Goal: Information Seeking & Learning: Learn about a topic

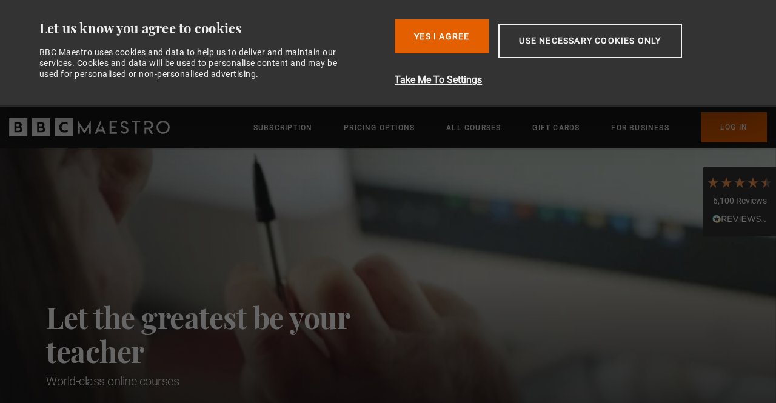
click at [445, 35] on button "Yes I Agree" at bounding box center [442, 36] width 94 height 34
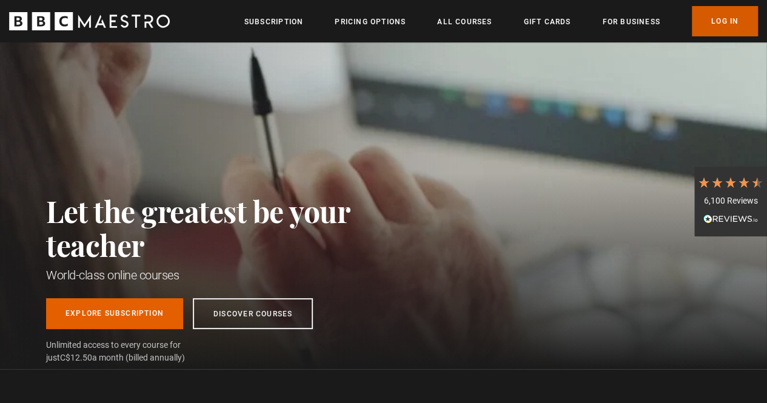
click at [719, 24] on link "Log In" at bounding box center [725, 21] width 66 height 30
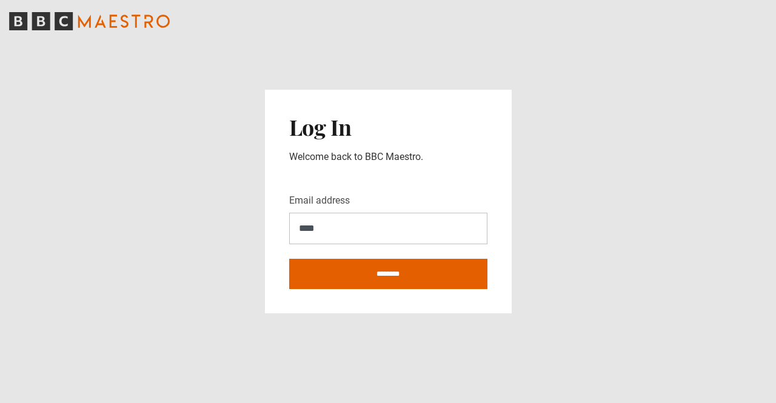
type input "**********"
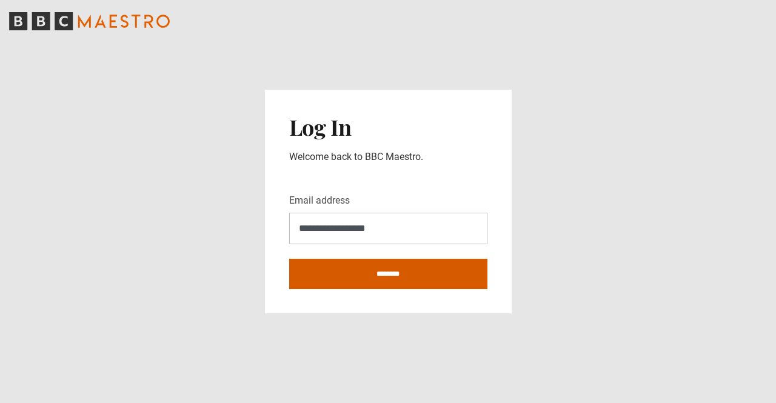
click at [372, 277] on input "********" at bounding box center [388, 274] width 198 height 30
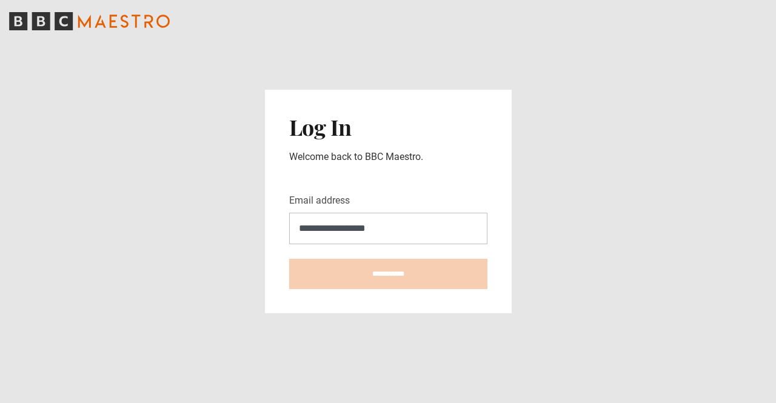
type input "**********"
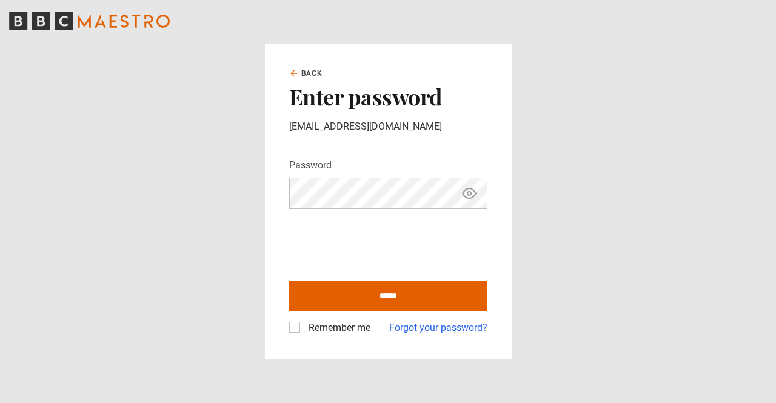
click at [467, 192] on icon "Show password" at bounding box center [469, 193] width 15 height 15
click at [304, 328] on label "Remember me" at bounding box center [337, 328] width 67 height 15
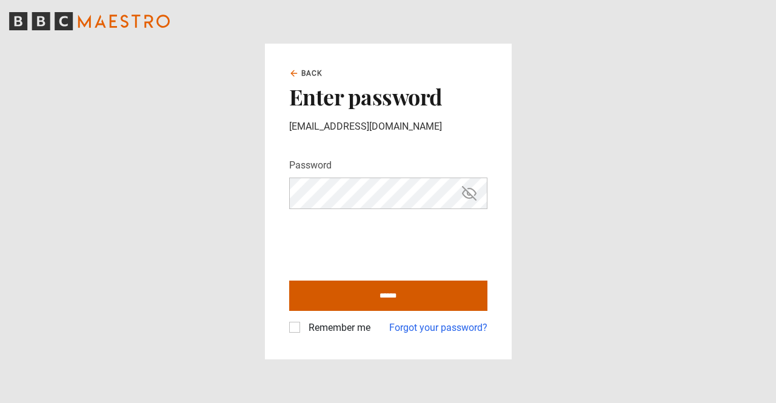
click at [409, 307] on input "******" at bounding box center [388, 296] width 198 height 30
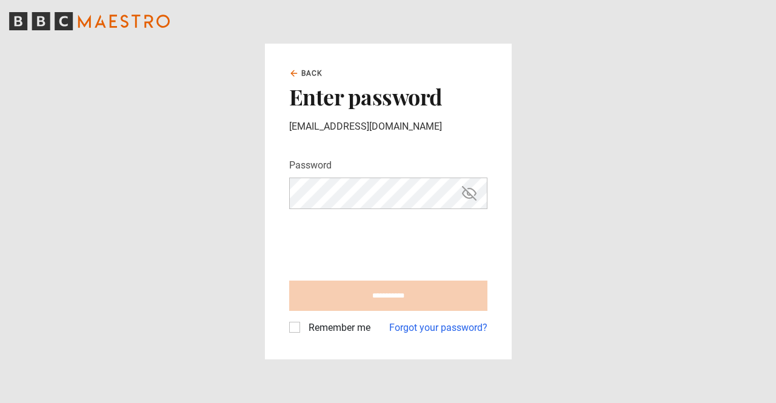
type input "**********"
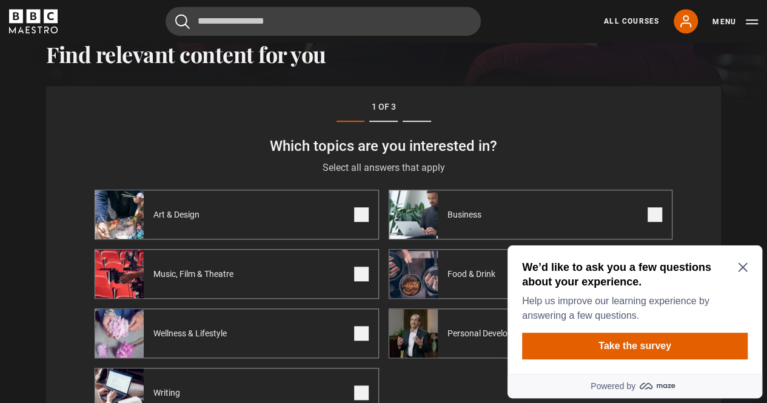
scroll to position [381, 0]
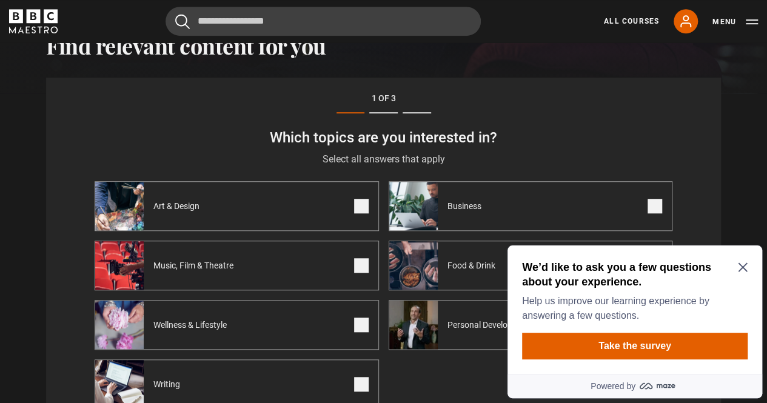
click at [741, 267] on icon "Close Maze Prompt" at bounding box center [742, 267] width 9 height 9
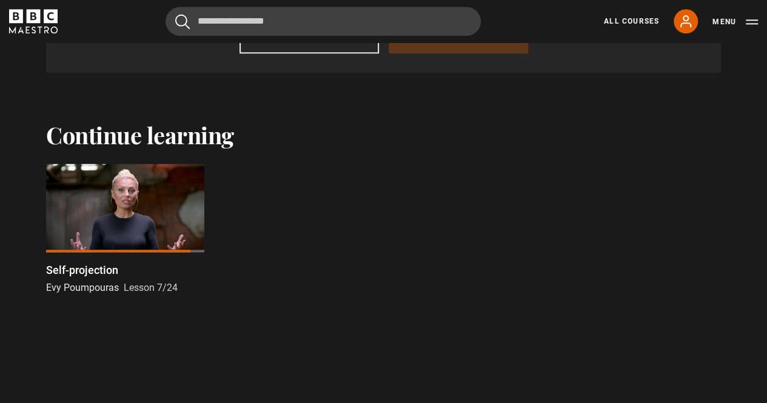
scroll to position [798, 0]
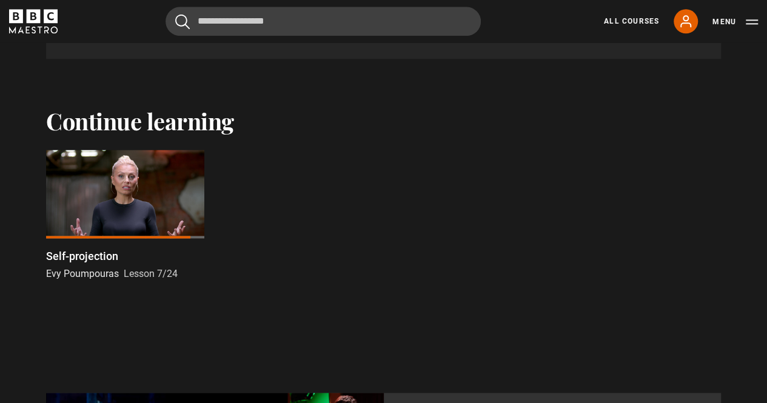
click at [114, 201] on div at bounding box center [125, 194] width 158 height 89
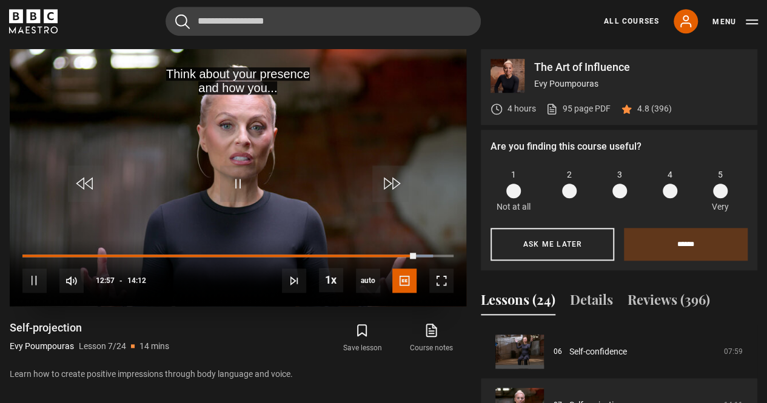
click at [112, 152] on video "Video Player" at bounding box center [238, 177] width 457 height 257
click at [240, 195] on span "Video Player" at bounding box center [238, 184] width 36 height 36
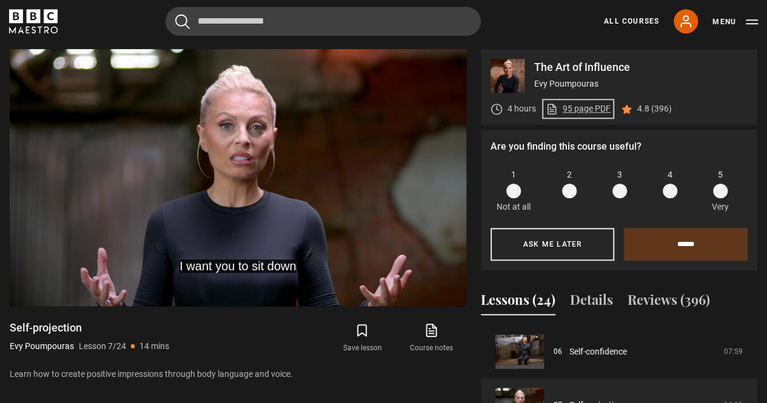
click at [585, 108] on link "95 page PDF (opens in new tab)" at bounding box center [578, 108] width 65 height 13
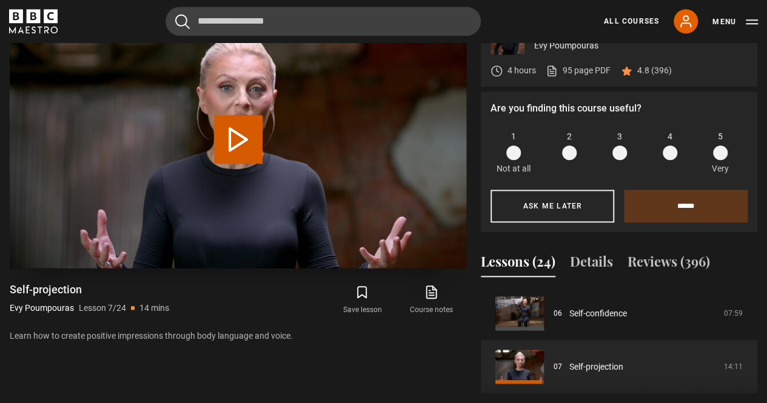
click at [243, 121] on button "Play Lesson Self-projection" at bounding box center [238, 139] width 49 height 49
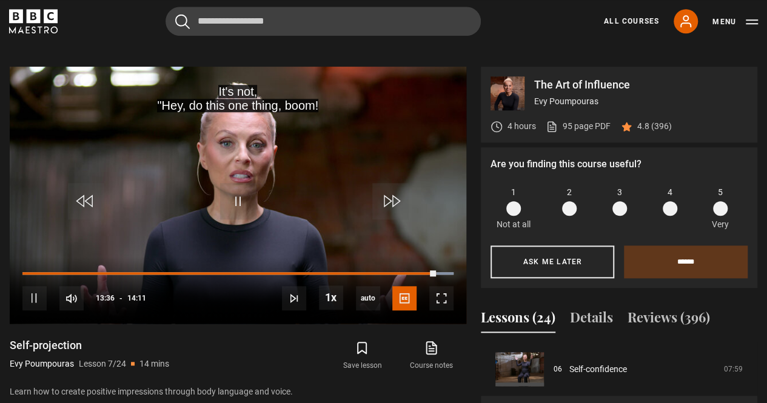
scroll to position [443, 0]
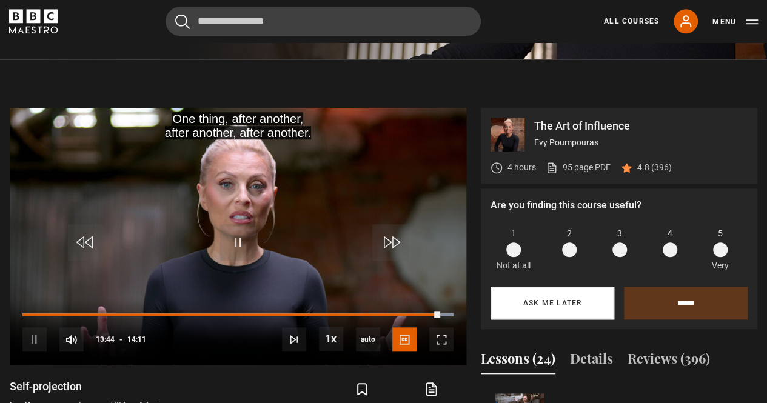
click at [573, 302] on button "Ask me later" at bounding box center [553, 303] width 124 height 33
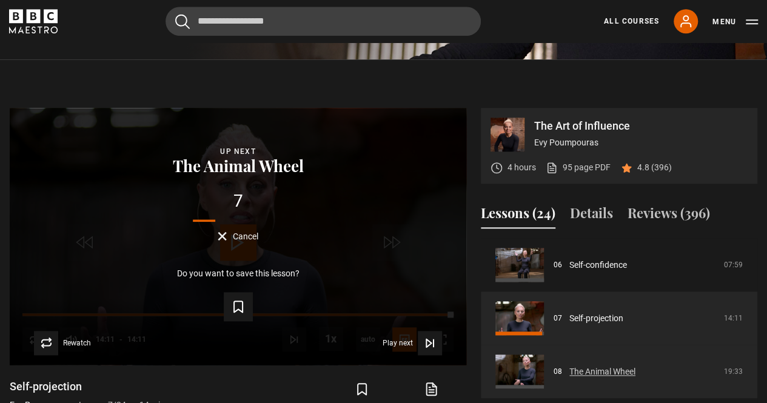
click at [594, 368] on link "The Animal Wheel" at bounding box center [602, 372] width 66 height 13
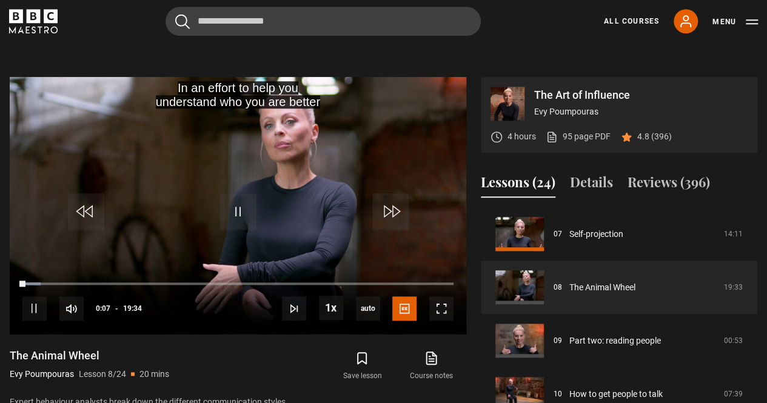
scroll to position [474, 0]
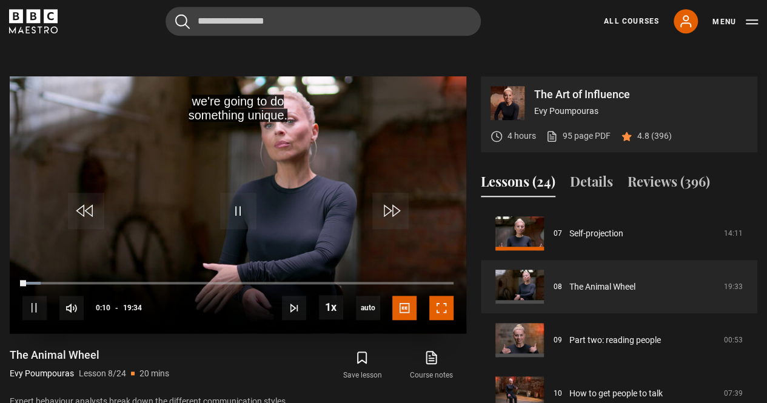
click at [442, 307] on span "Video Player" at bounding box center [441, 308] width 24 height 24
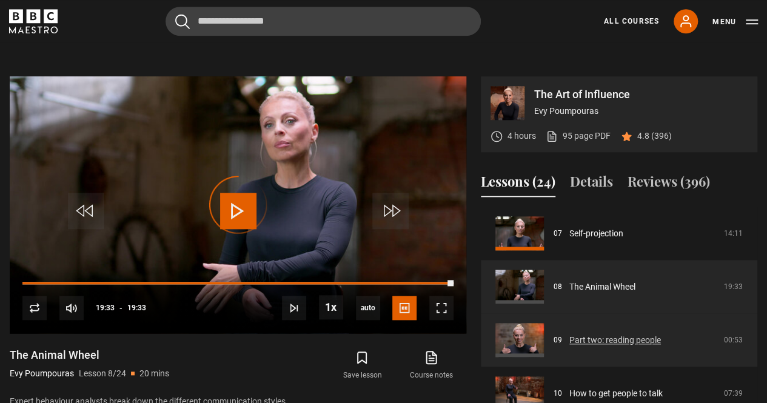
click at [595, 334] on link "Part two: reading people" at bounding box center [615, 340] width 92 height 13
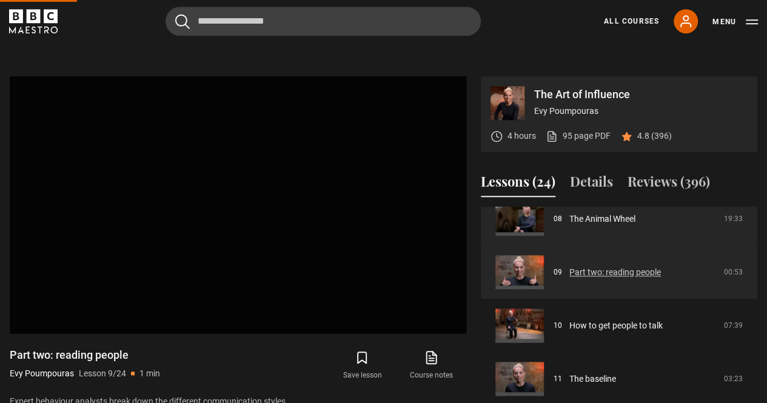
scroll to position [442, 0]
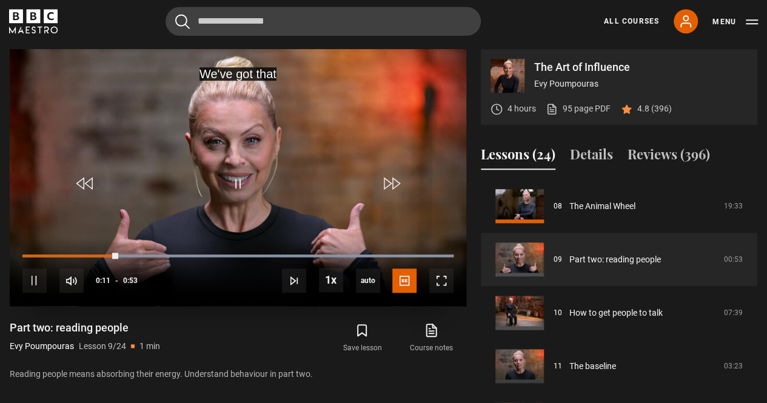
click at [171, 192] on video "Video Player" at bounding box center [238, 177] width 457 height 257
click at [233, 189] on span "Video Player" at bounding box center [238, 184] width 36 height 36
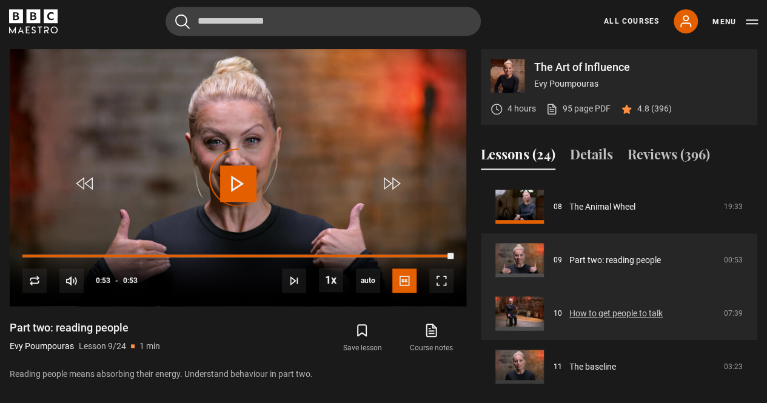
scroll to position [423, 0]
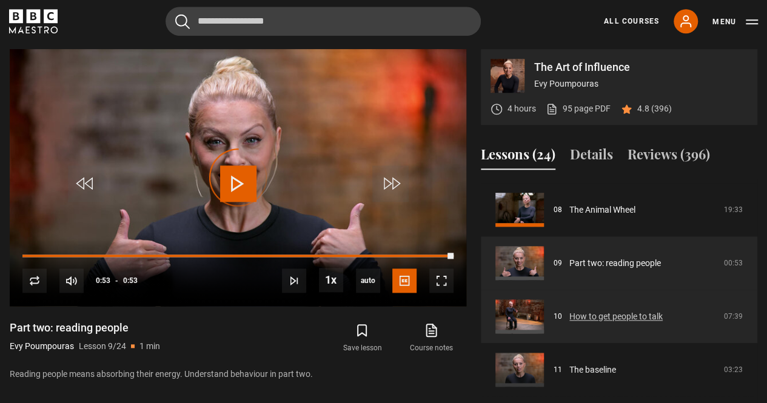
click at [583, 310] on link "How to get people to talk" at bounding box center [615, 316] width 93 height 13
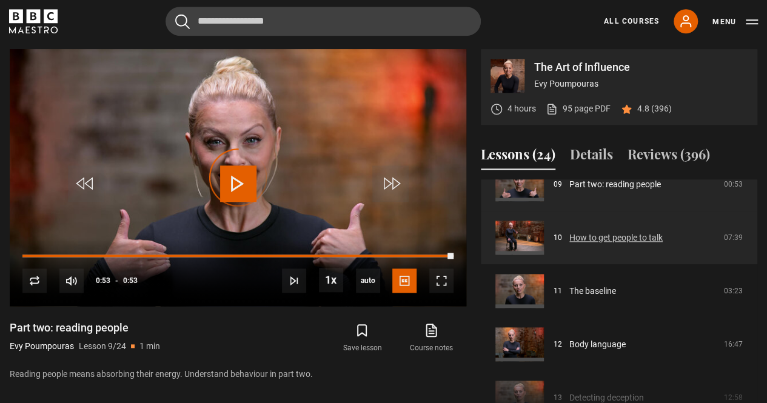
scroll to position [503, 0]
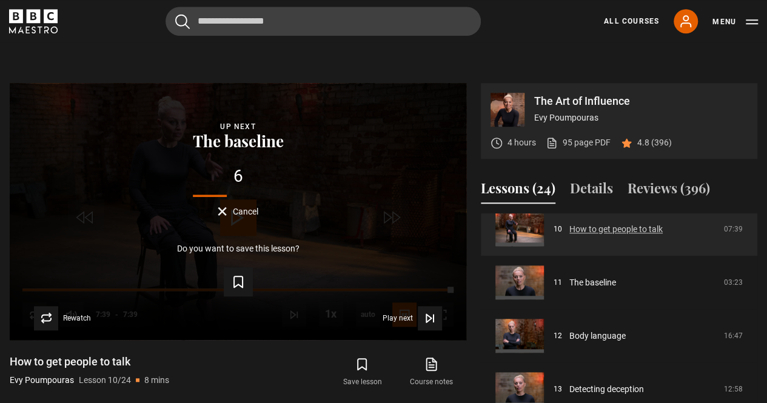
scroll to position [548, 0]
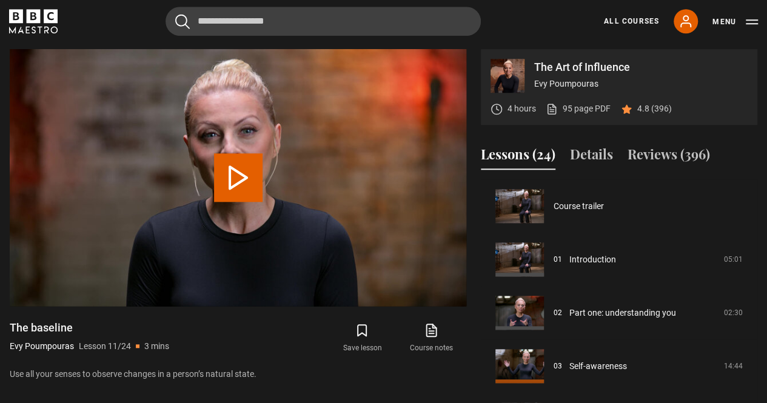
scroll to position [534, 0]
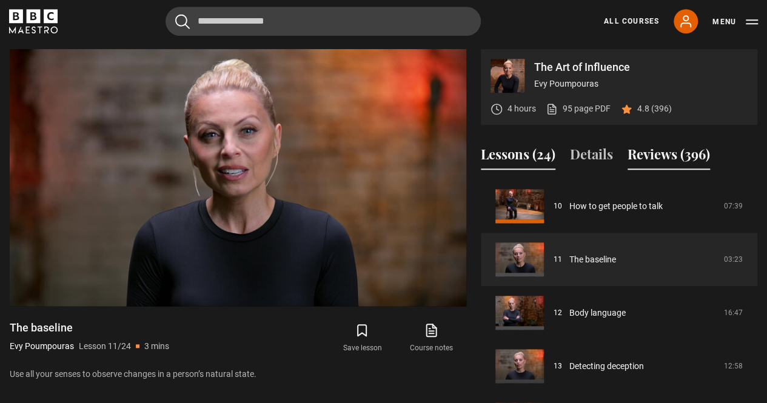
click at [662, 156] on button "Reviews (396)" at bounding box center [669, 156] width 82 height 25
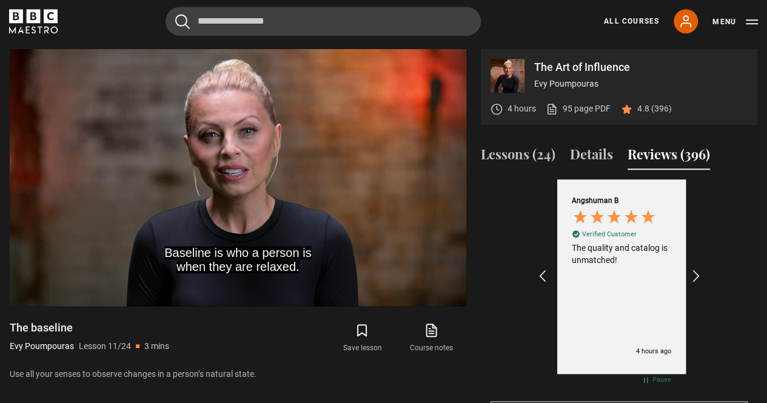
scroll to position [0, 141]
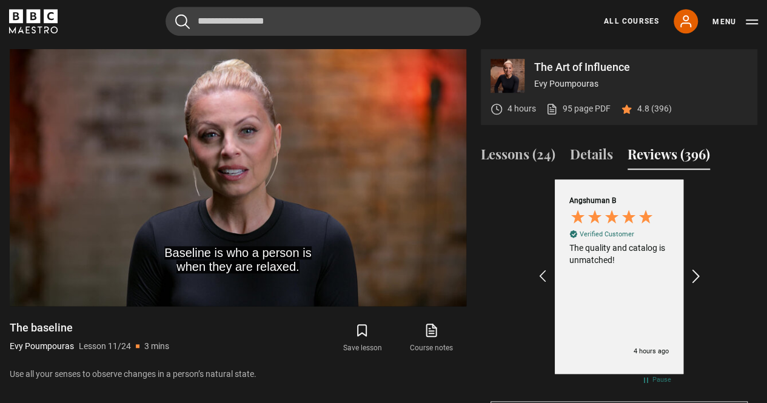
click at [697, 275] on icon "REVIEWS.io Carousel Scroll Right" at bounding box center [696, 277] width 17 height 17
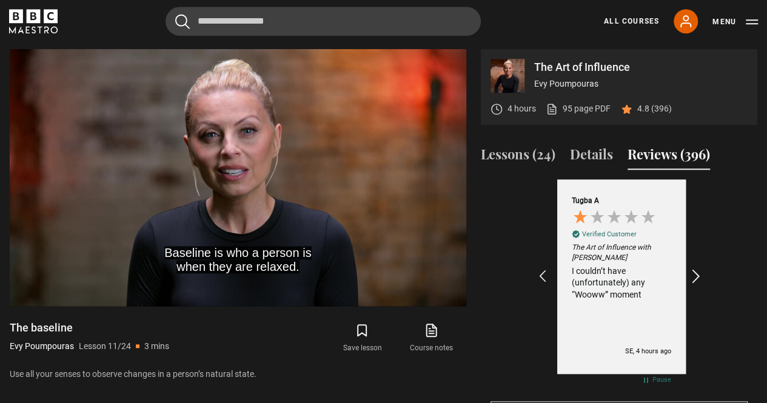
scroll to position [0, 281]
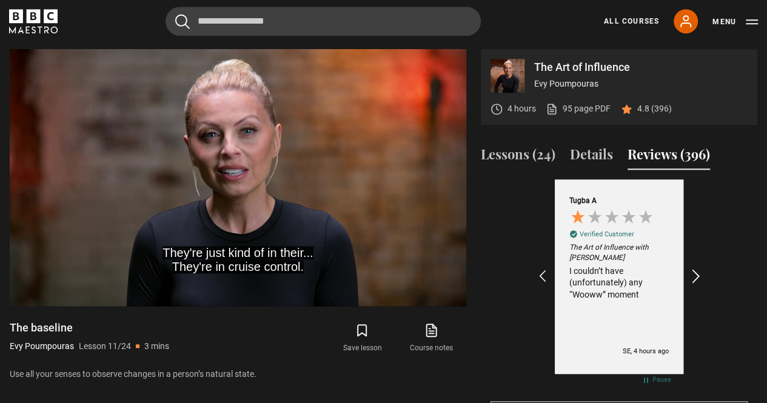
click at [697, 275] on icon "REVIEWS.io Carousel Scroll Right" at bounding box center [696, 277] width 17 height 17
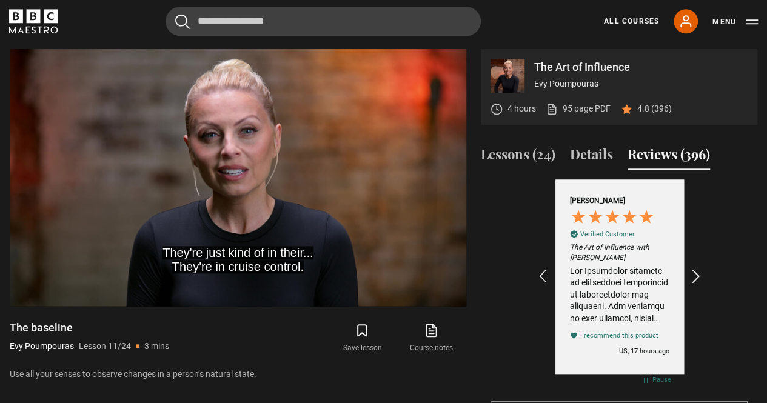
scroll to position [0, 422]
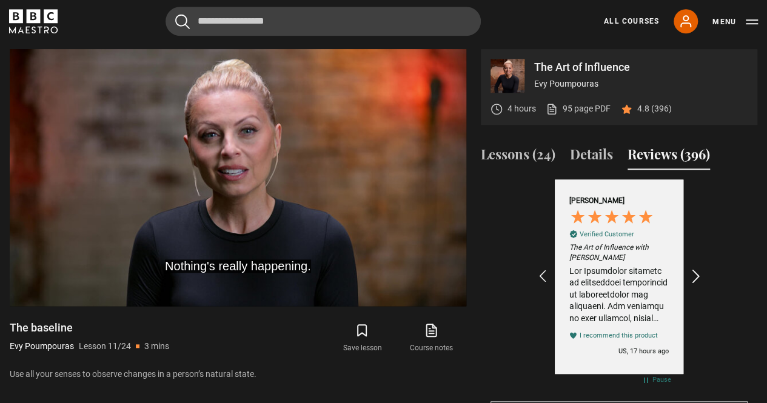
click at [697, 275] on icon "REVIEWS.io Carousel Scroll Right" at bounding box center [696, 277] width 17 height 17
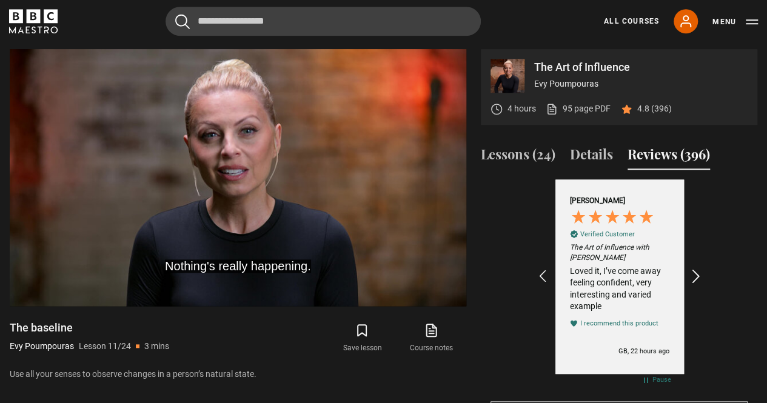
scroll to position [0, 563]
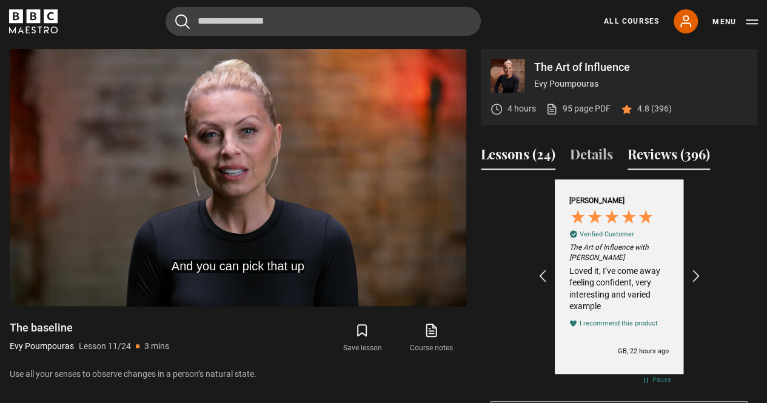
click at [514, 147] on button "Lessons (24)" at bounding box center [518, 156] width 75 height 25
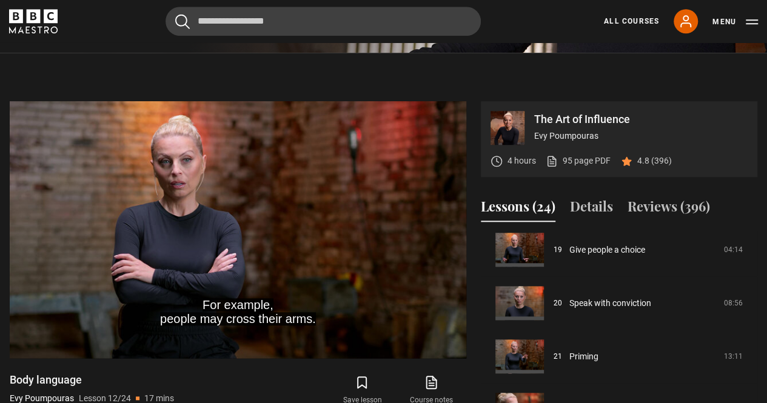
scroll to position [1072, 0]
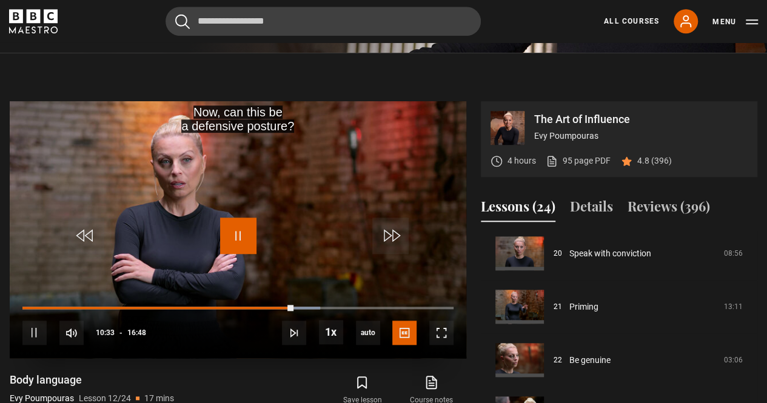
click at [220, 224] on span "Video Player" at bounding box center [238, 236] width 36 height 36
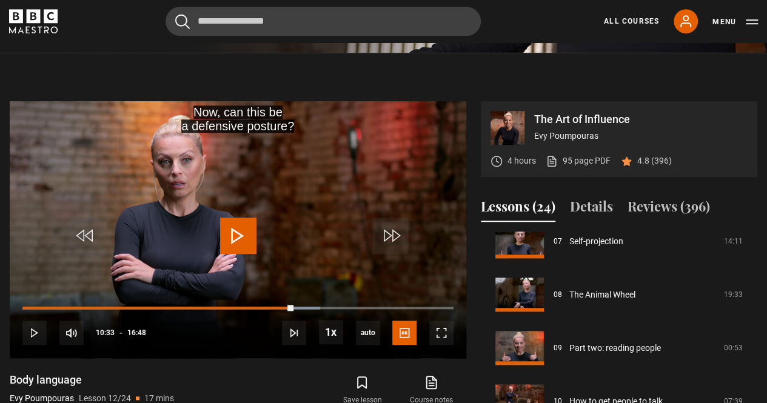
scroll to position [391, 0]
click at [467, 172] on div "The Art of Influence Evy Poumpouras 4 hours 95 page PDF (opens in new tab) 4.8 …" at bounding box center [384, 297] width 748 height 392
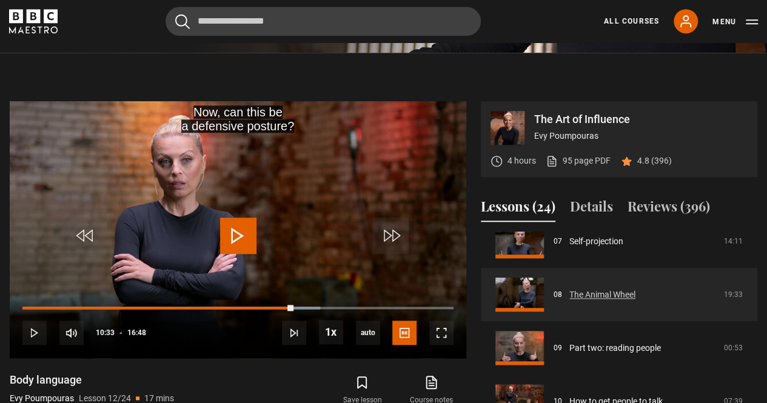
click at [591, 289] on link "The Animal Wheel" at bounding box center [602, 295] width 66 height 13
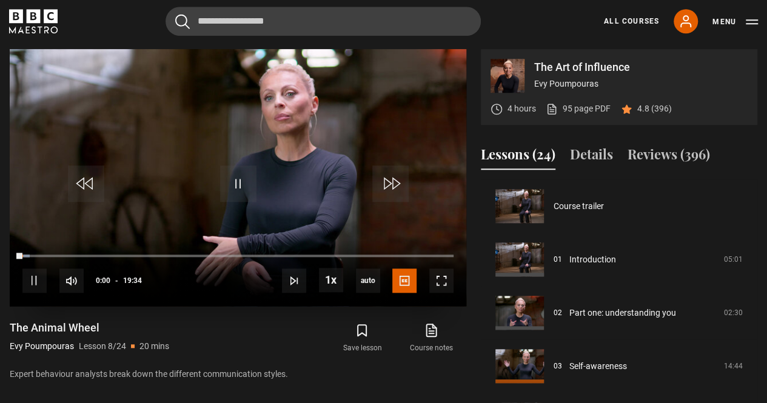
scroll to position [374, 0]
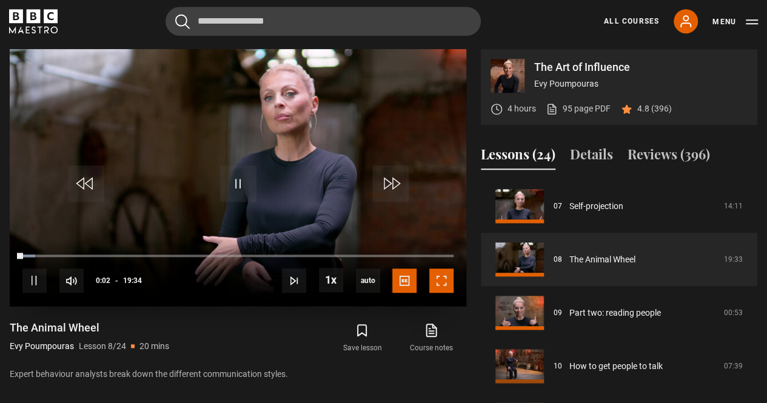
click at [437, 280] on span "Video Player" at bounding box center [441, 281] width 24 height 24
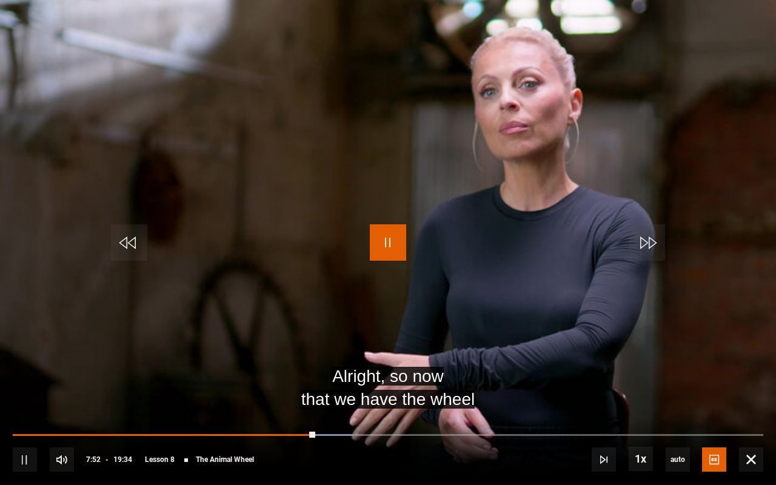
click at [380, 244] on span "Video Player" at bounding box center [388, 242] width 36 height 36
